Goal: Task Accomplishment & Management: Complete application form

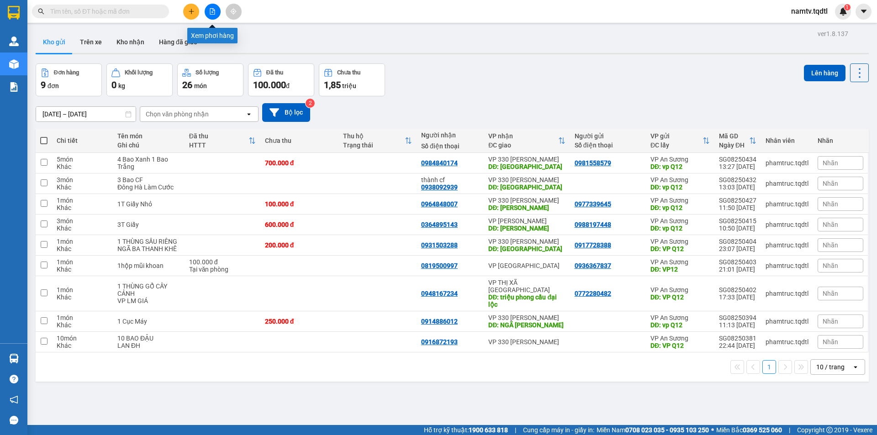
click at [212, 13] on icon "file-add" at bounding box center [212, 11] width 6 height 6
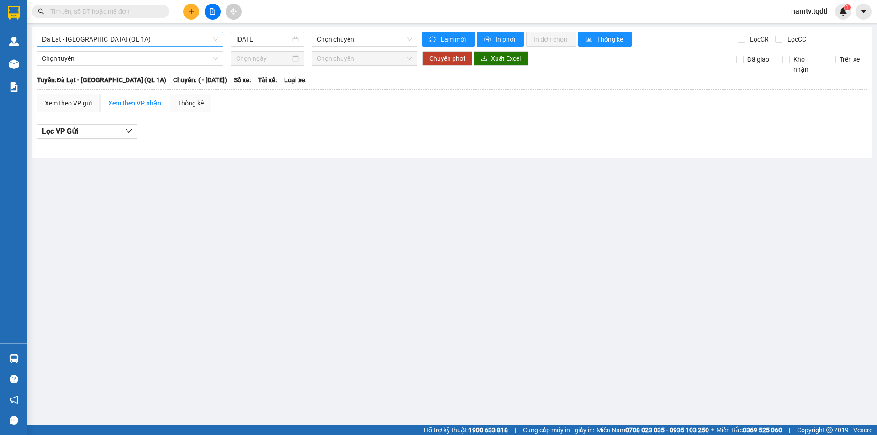
click at [147, 42] on span "Đà Lạt - [GEOGRAPHIC_DATA] (QL 1A)" at bounding box center [130, 39] width 176 height 14
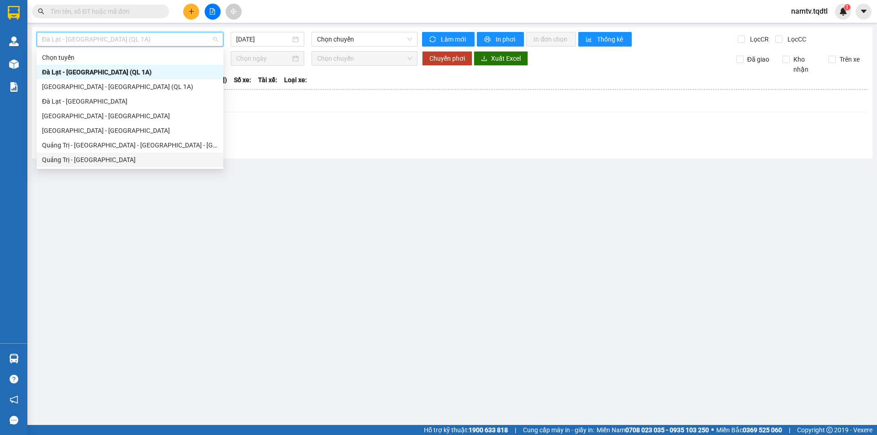
type input "S"
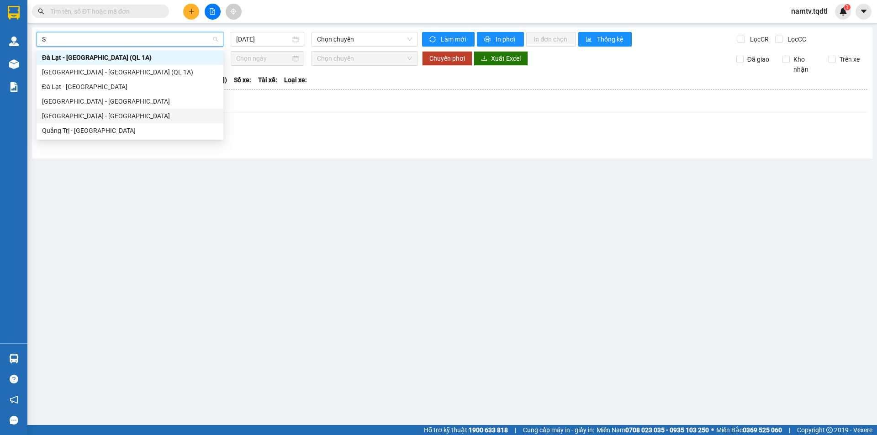
click at [60, 117] on div "[GEOGRAPHIC_DATA] - [GEOGRAPHIC_DATA]" at bounding box center [130, 116] width 176 height 10
type input "[DATE]"
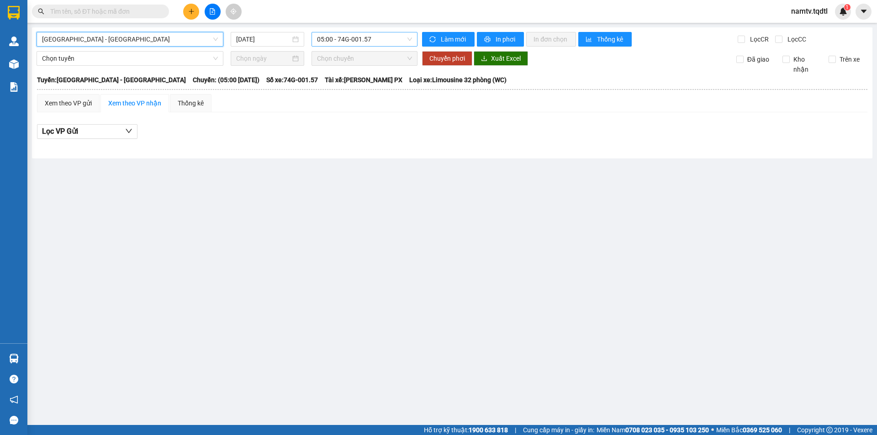
click at [388, 33] on span "05:00 - 74G-001.57" at bounding box center [364, 39] width 95 height 14
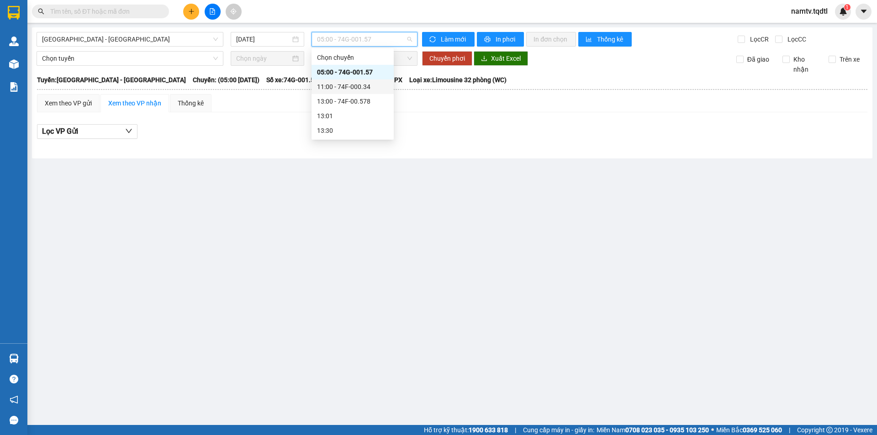
click at [352, 84] on div "11:00 - 74F-000.34" at bounding box center [352, 87] width 71 height 10
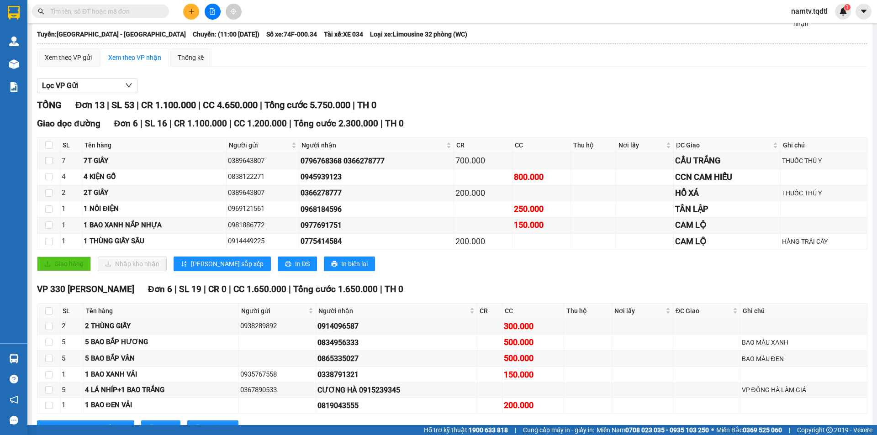
scroll to position [137, 0]
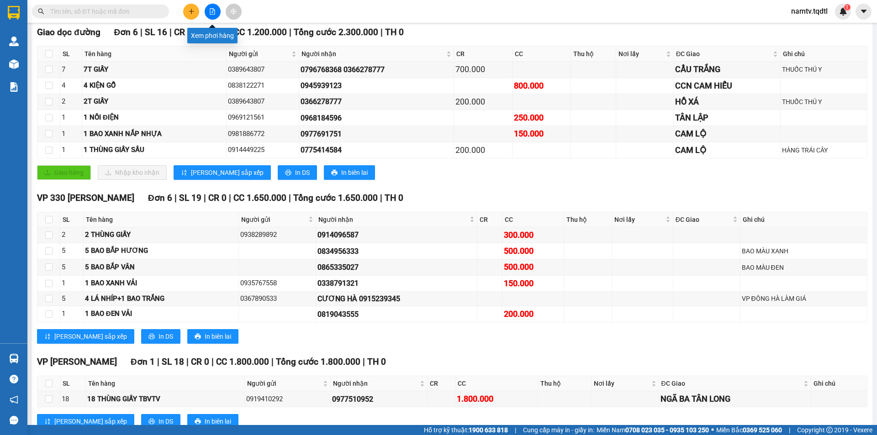
drag, startPoint x: 210, startPoint y: 9, endPoint x: 208, endPoint y: 42, distance: 33.4
click at [210, 9] on icon "file-add" at bounding box center [212, 11] width 6 height 6
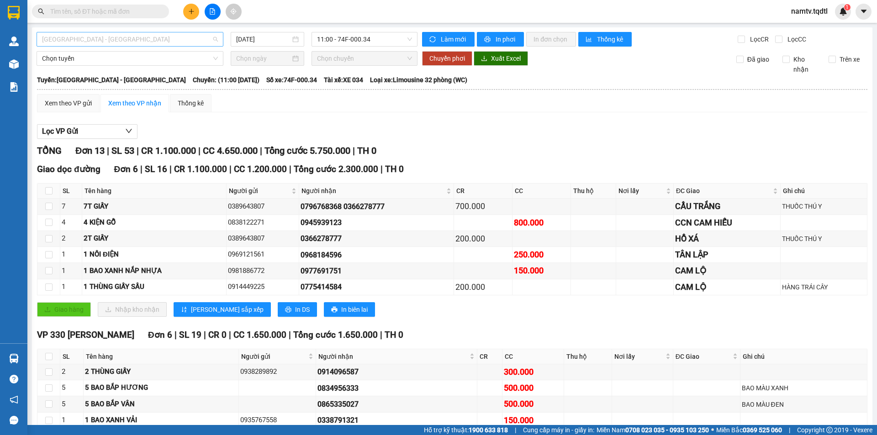
click at [166, 39] on span "[GEOGRAPHIC_DATA] - [GEOGRAPHIC_DATA]" at bounding box center [130, 39] width 176 height 14
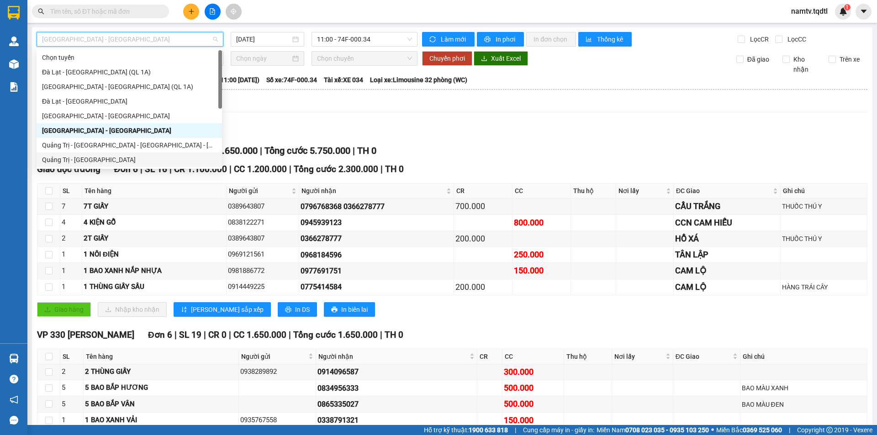
click at [72, 160] on div "Quảng Trị - [GEOGRAPHIC_DATA]" at bounding box center [129, 160] width 174 height 10
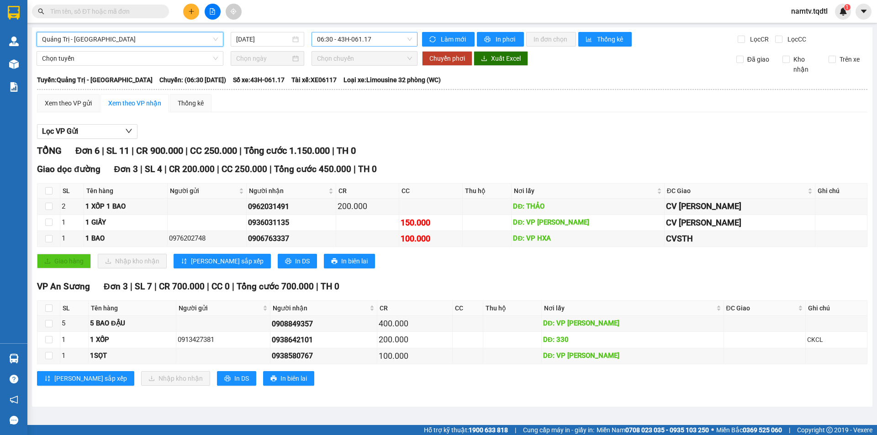
click at [386, 36] on span "06:30 - 43H-061.17" at bounding box center [364, 39] width 95 height 14
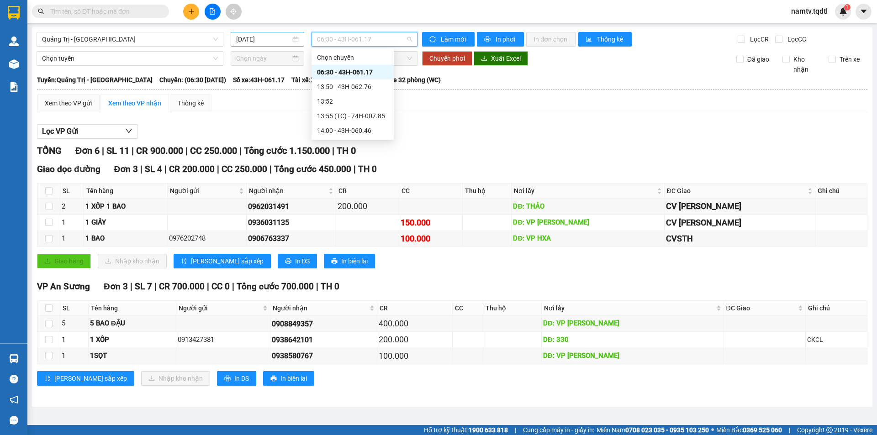
click at [274, 39] on input "[DATE]" at bounding box center [263, 39] width 54 height 10
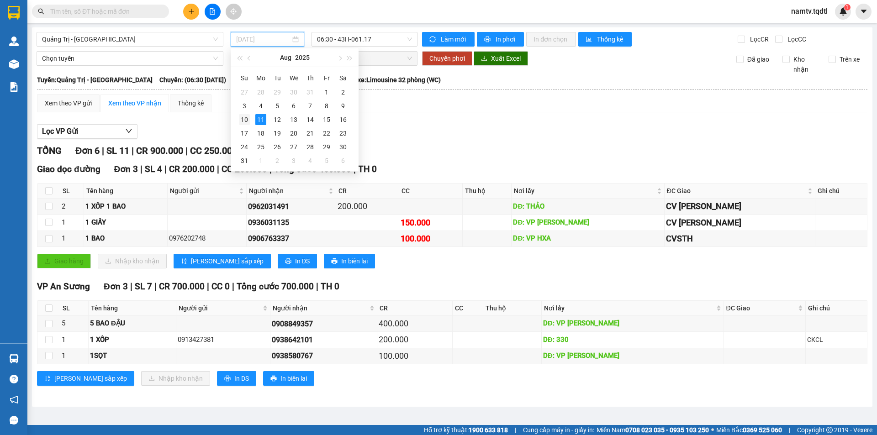
click at [244, 118] on div "10" at bounding box center [244, 119] width 11 height 11
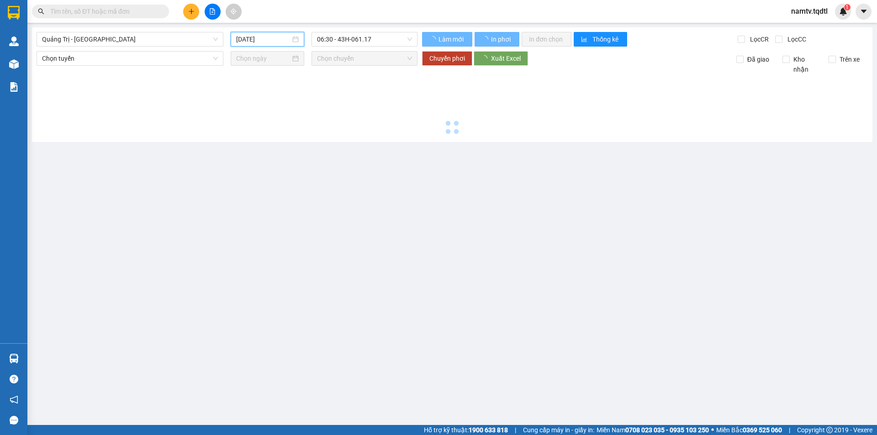
type input "[DATE]"
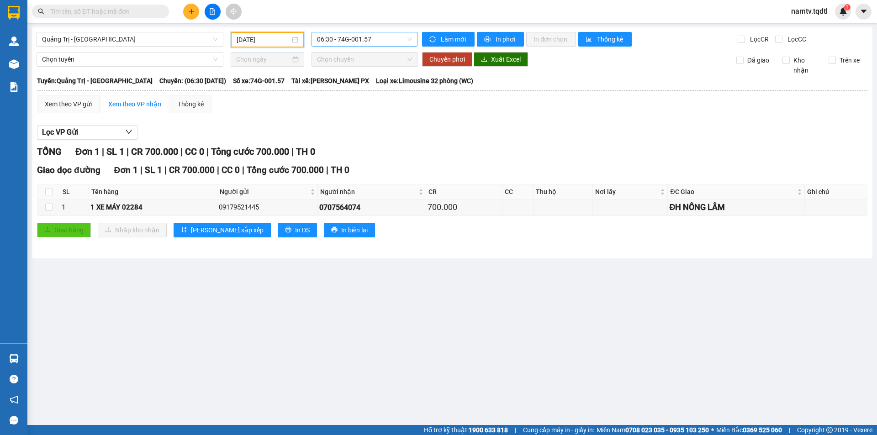
click at [381, 39] on span "06:30 - 74G-001.57" at bounding box center [364, 39] width 95 height 14
click at [343, 113] on div "14:00 - 74F-000.34" at bounding box center [352, 116] width 71 height 10
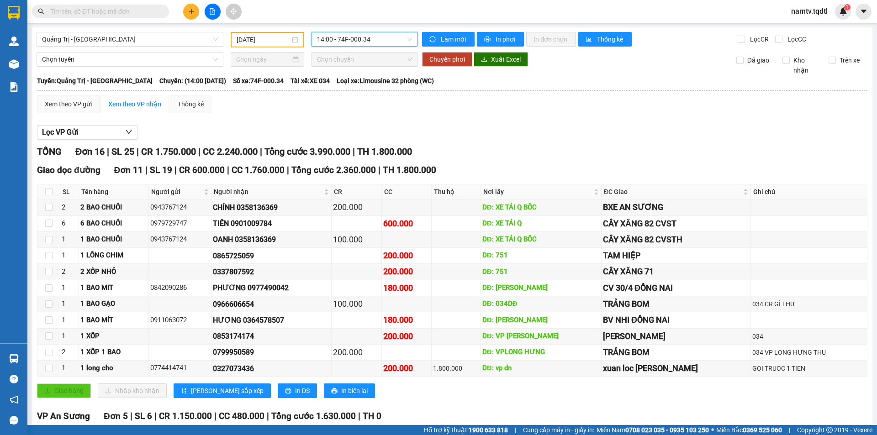
click at [367, 40] on span "14:00 - 74F-000.34" at bounding box center [364, 39] width 95 height 14
click at [354, 85] on div "13:51 - 74F-005.78" at bounding box center [350, 87] width 71 height 10
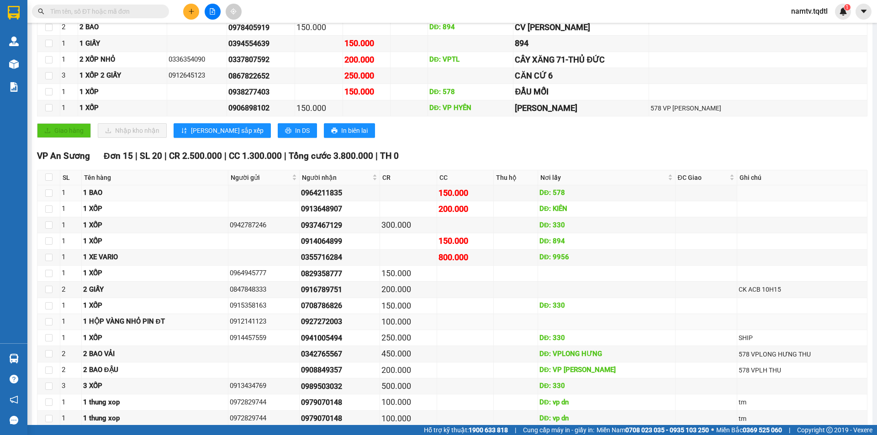
scroll to position [274, 0]
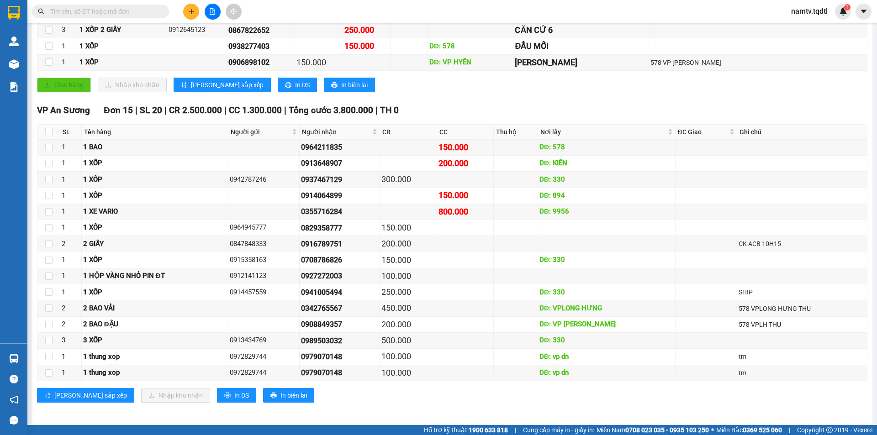
click at [692, 108] on div "VP An Sương Đơn 15 | SL 20 | CR 2.500.000 | CC 1.300.000 | Tổng cước 3.800.000 …" at bounding box center [452, 111] width 830 height 14
click at [456, 116] on div "VP An Sương Đơn 15 | SL 20 | CR 2.500.000 | CC 1.300.000 | Tổng cước 3.800.000 …" at bounding box center [452, 111] width 830 height 14
click at [455, 118] on div "VP An Sương Đơn 15 | SL 20 | CR 2.500.000 | CC 1.300.000 | Tổng cước 3.800.000 …" at bounding box center [452, 257] width 830 height 306
drag, startPoint x: 451, startPoint y: 124, endPoint x: 442, endPoint y: 136, distance: 14.1
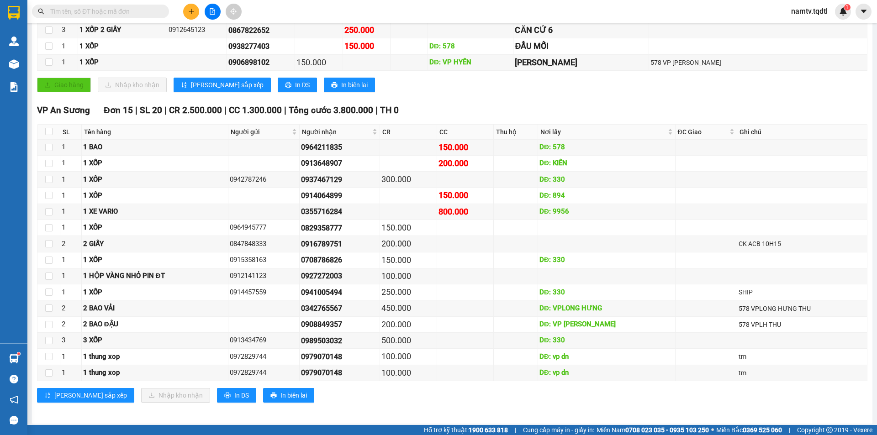
click at [451, 125] on th "CC" at bounding box center [465, 132] width 57 height 15
click at [437, 137] on th "CR" at bounding box center [408, 132] width 57 height 15
drag, startPoint x: 438, startPoint y: 148, endPoint x: 427, endPoint y: 133, distance: 18.3
click at [437, 147] on td at bounding box center [408, 148] width 57 height 16
drag, startPoint x: 395, startPoint y: 97, endPoint x: 388, endPoint y: 90, distance: 10.3
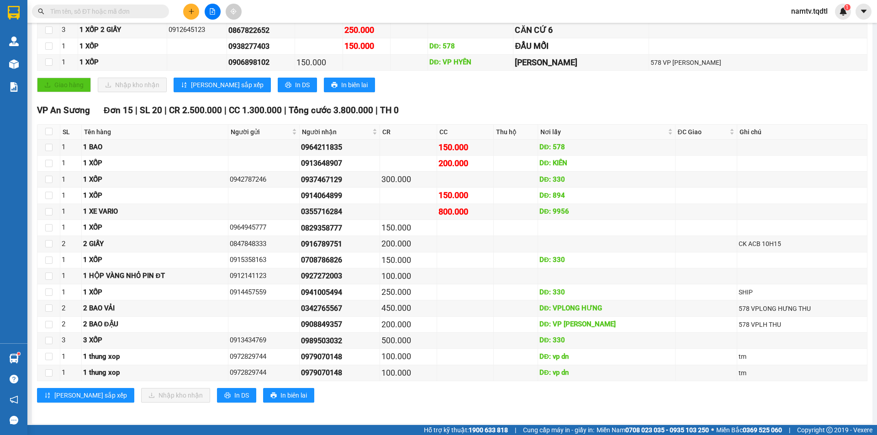
click at [189, 9] on icon "plus" at bounding box center [191, 11] width 6 height 6
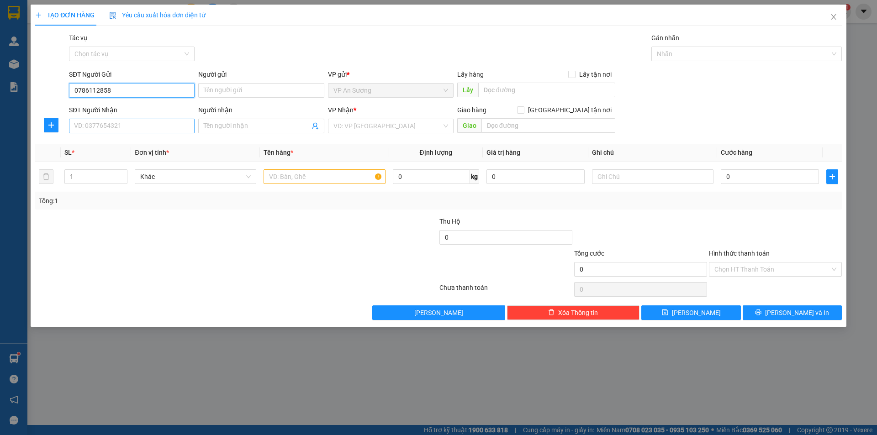
type input "0786112858"
click at [150, 124] on input "SĐT Người Nhận" at bounding box center [132, 126] width 126 height 15
click at [163, 146] on div "0976473205" at bounding box center [131, 144] width 115 height 10
type input "0976473205"
type input "[GEOGRAPHIC_DATA]"
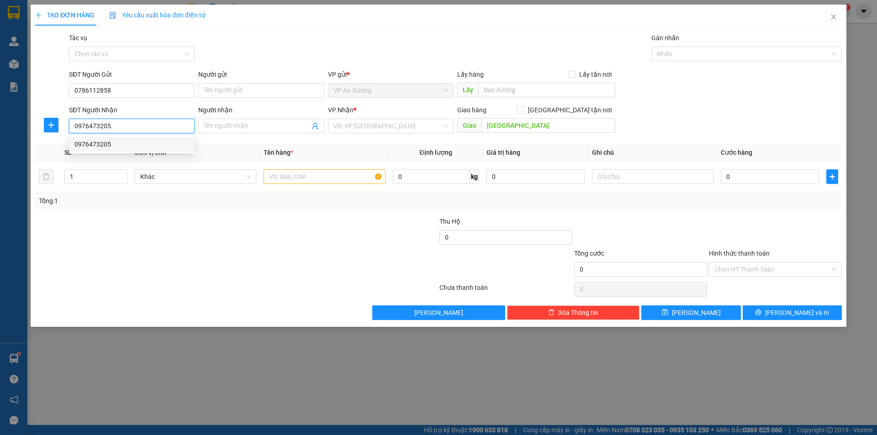
type input "100.000"
type input "0976473205"
drag, startPoint x: 385, startPoint y: 196, endPoint x: 323, endPoint y: 195, distance: 62.1
click at [324, 195] on div "Tổng: 1" at bounding box center [438, 200] width 806 height 17
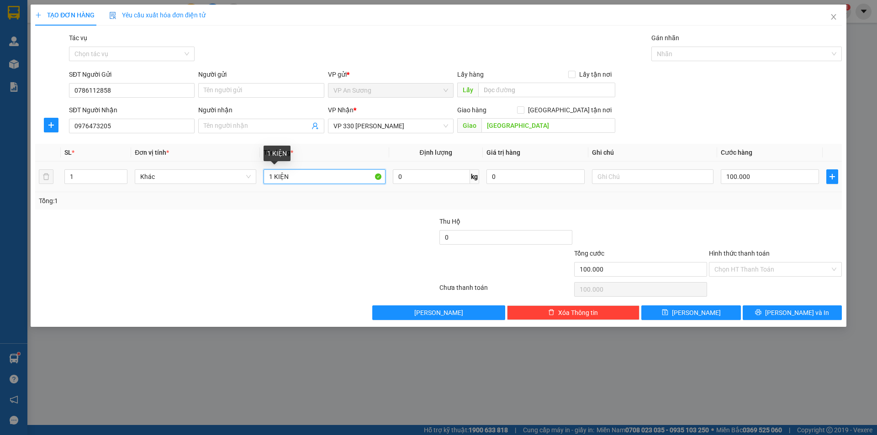
drag, startPoint x: 308, startPoint y: 174, endPoint x: 206, endPoint y: 185, distance: 102.9
click at [228, 183] on tr "1 Khác 1 KIỆN 0 kg 0 100.000" at bounding box center [438, 177] width 806 height 31
type input "2 CUỘN TRÒN BẠT"
click at [105, 177] on input "1" at bounding box center [96, 177] width 62 height 14
type input "2"
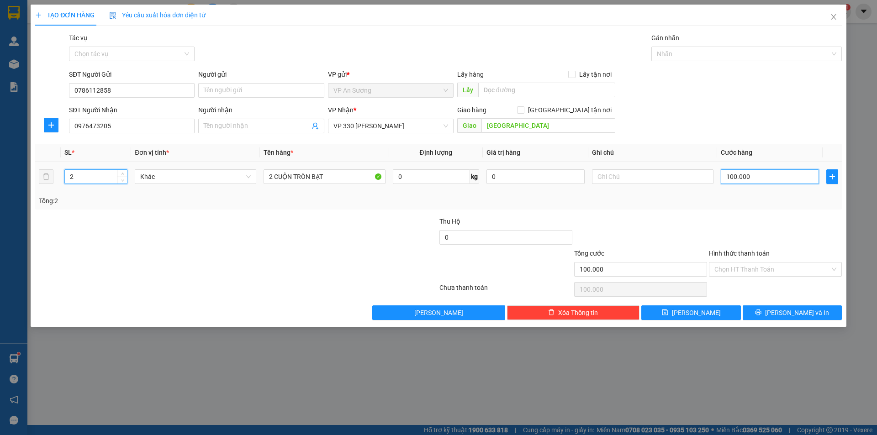
click at [784, 181] on input "100.000" at bounding box center [769, 176] width 98 height 15
type input "3"
type input "35"
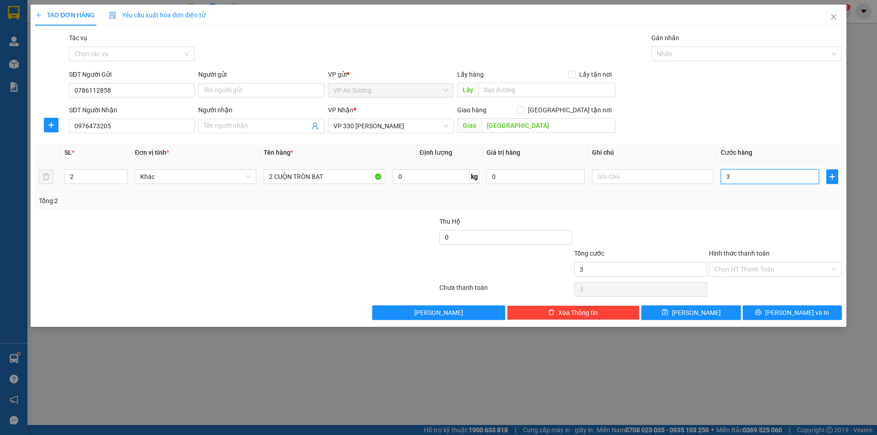
type input "35"
type input "350"
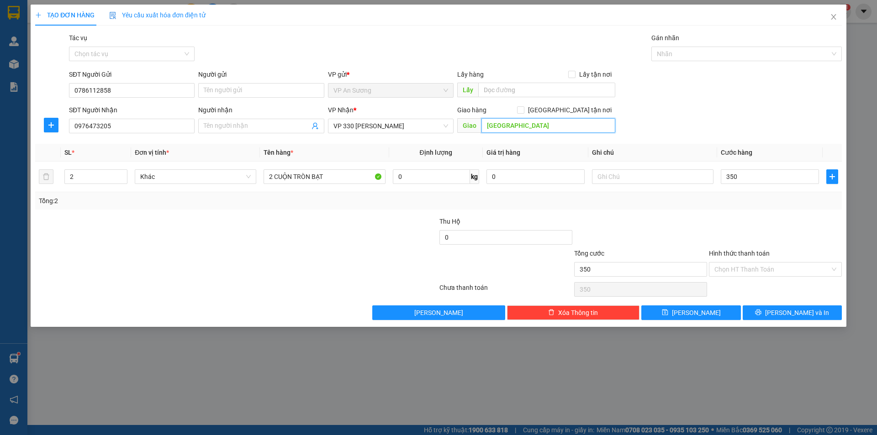
type input "350.000"
click at [532, 126] on input "[GEOGRAPHIC_DATA]" at bounding box center [548, 125] width 134 height 15
type input "[GEOGRAPHIC_DATA] [GEOGRAPHIC_DATA]"
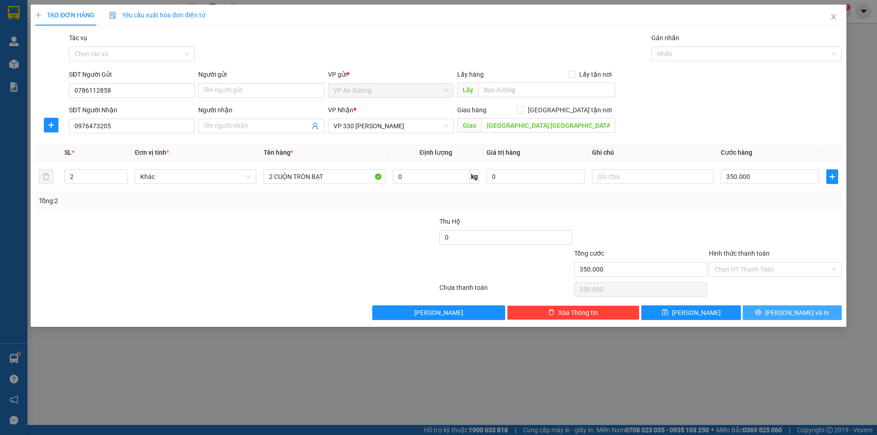
click at [761, 309] on icon "printer" at bounding box center [758, 312] width 6 height 6
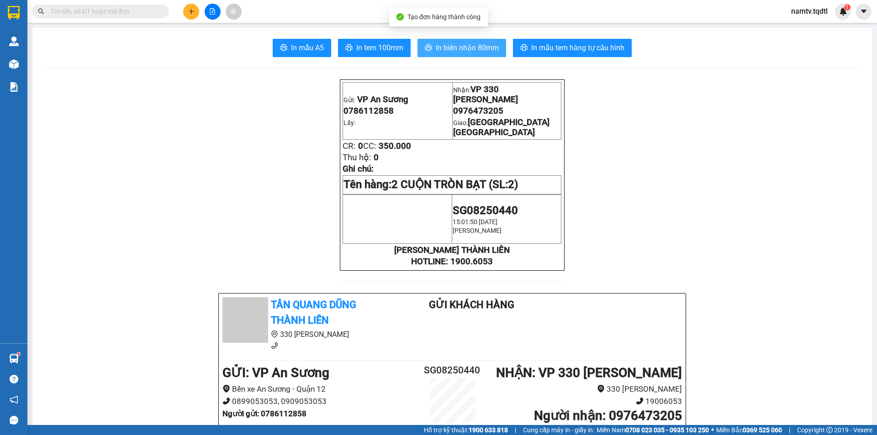
click at [438, 43] on span "In biên nhận 80mm" at bounding box center [467, 47] width 63 height 11
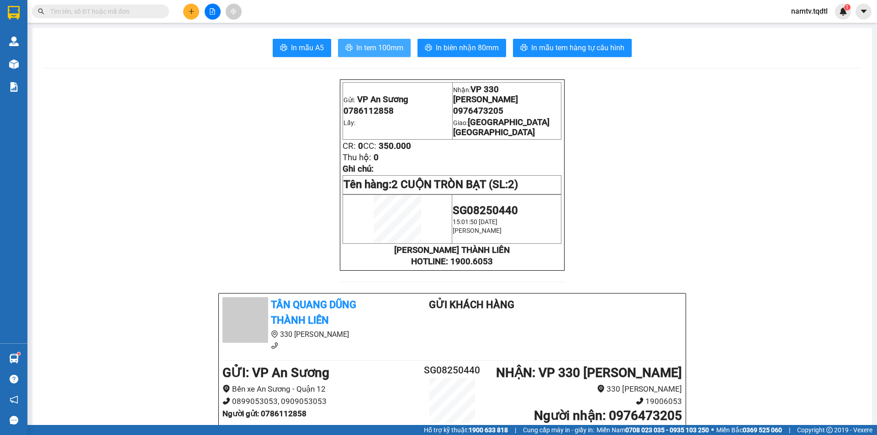
click at [388, 48] on span "In tem 100mm" at bounding box center [379, 47] width 47 height 11
drag, startPoint x: 394, startPoint y: 52, endPoint x: 390, endPoint y: 55, distance: 4.9
click at [394, 52] on span "In tem 100mm" at bounding box center [379, 47] width 47 height 11
